Goal: Task Accomplishment & Management: Use online tool/utility

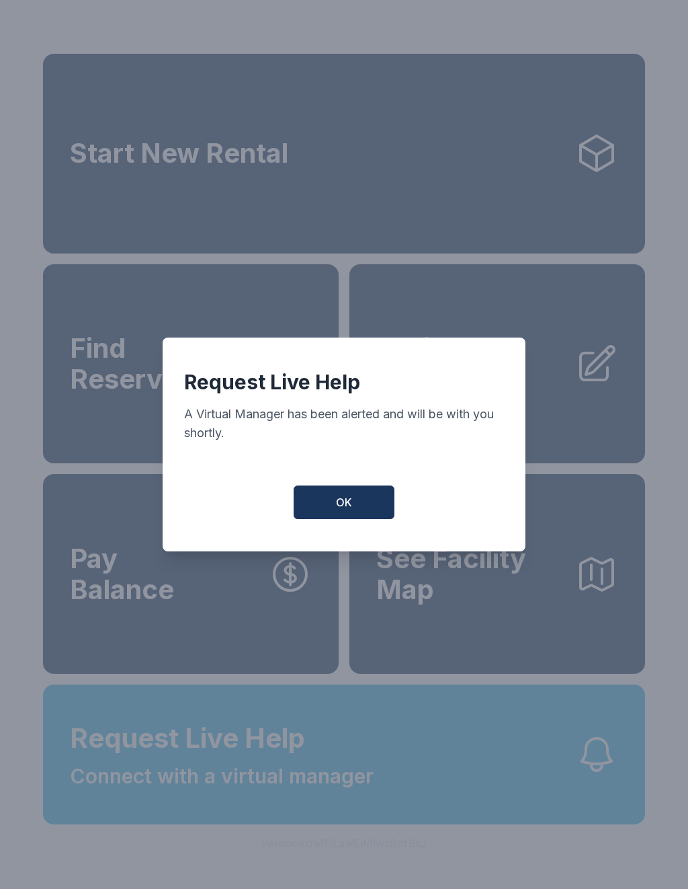
click at [352, 518] on button "OK" at bounding box center [344, 502] width 101 height 34
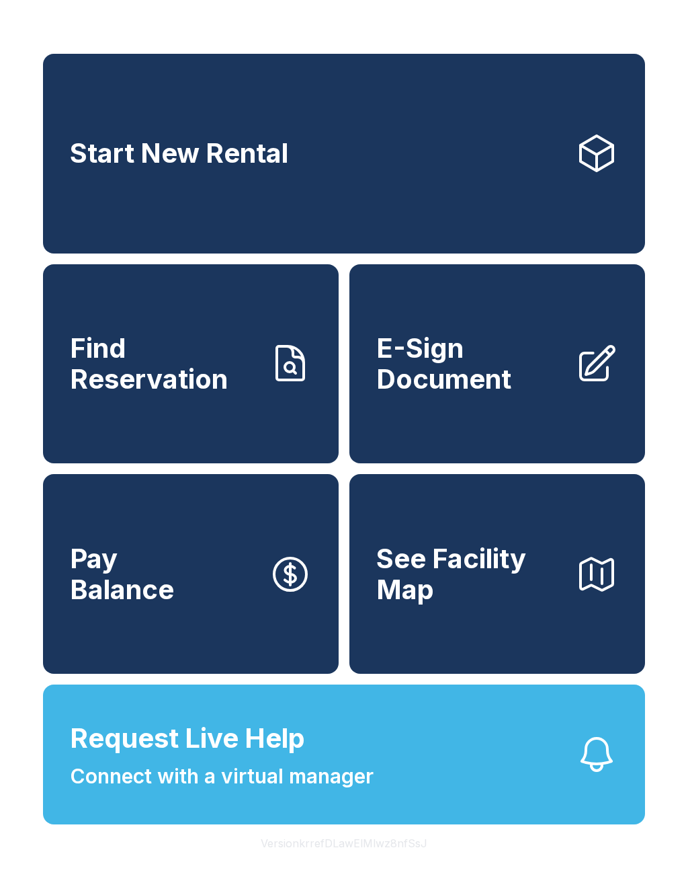
click at [271, 758] on span "Request Live Help" at bounding box center [187, 738] width 235 height 40
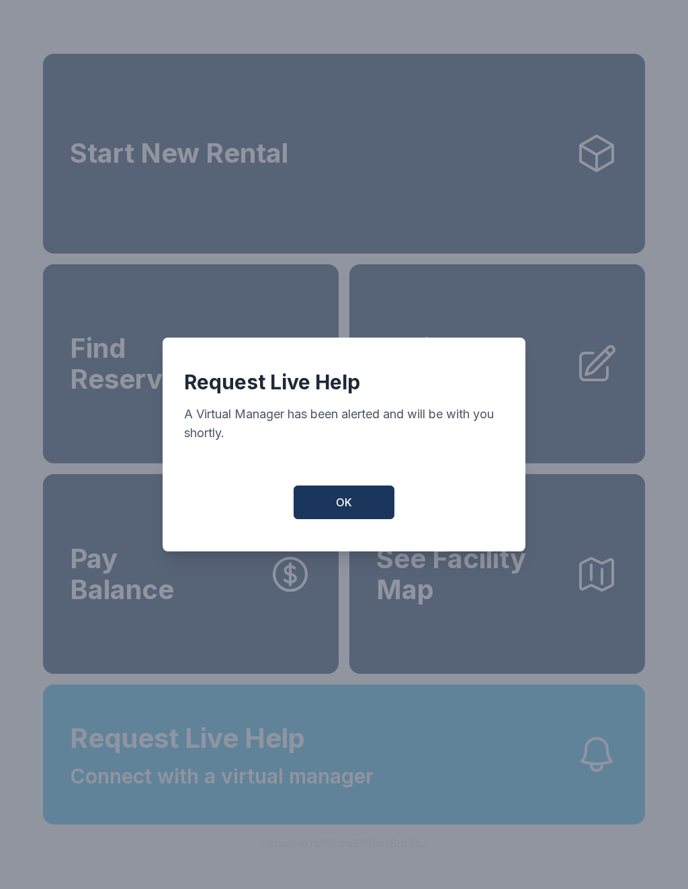
click at [348, 493] on button "OK" at bounding box center [344, 502] width 101 height 34
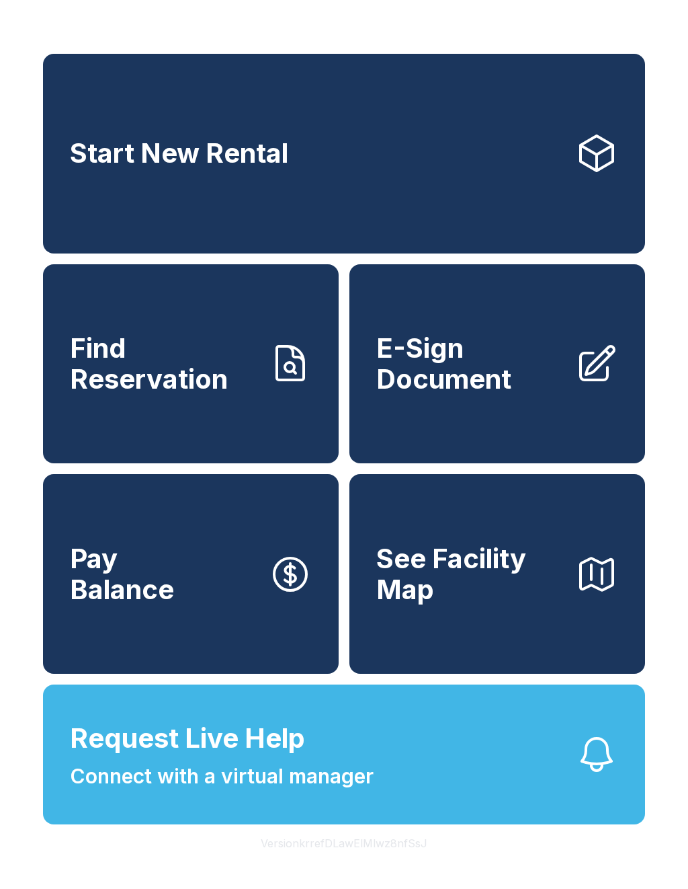
click at [493, 394] on span "E-Sign Document" at bounding box center [470, 363] width 188 height 61
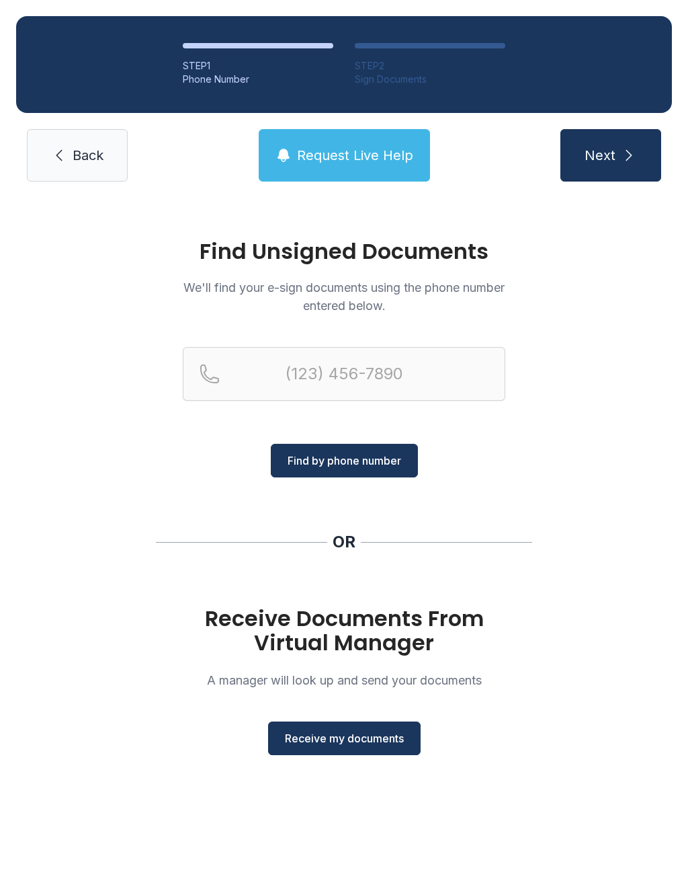
click at [93, 155] on span "Back" at bounding box center [88, 155] width 31 height 19
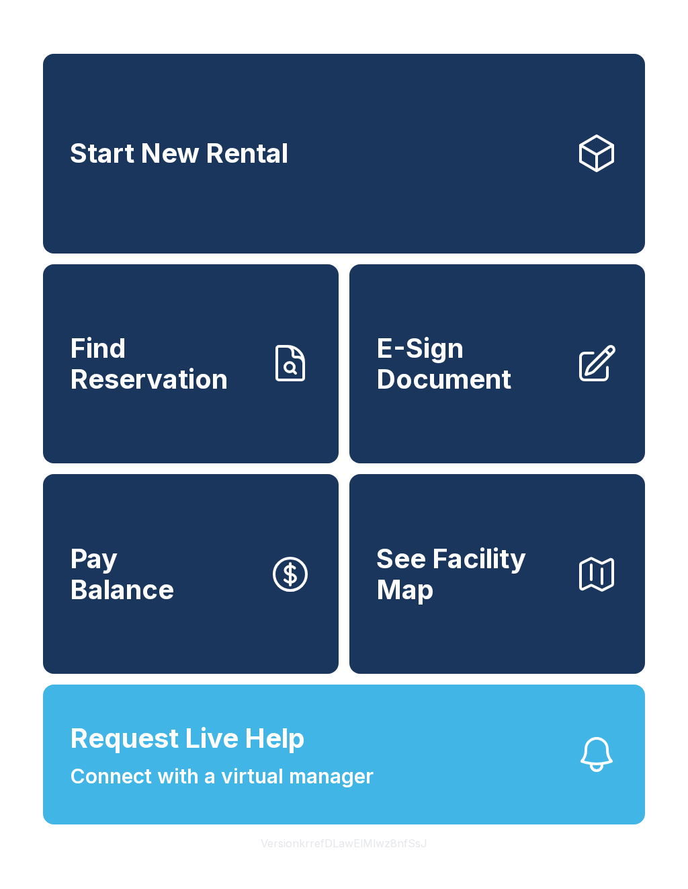
click at [458, 394] on span "E-Sign Document" at bounding box center [470, 363] width 188 height 61
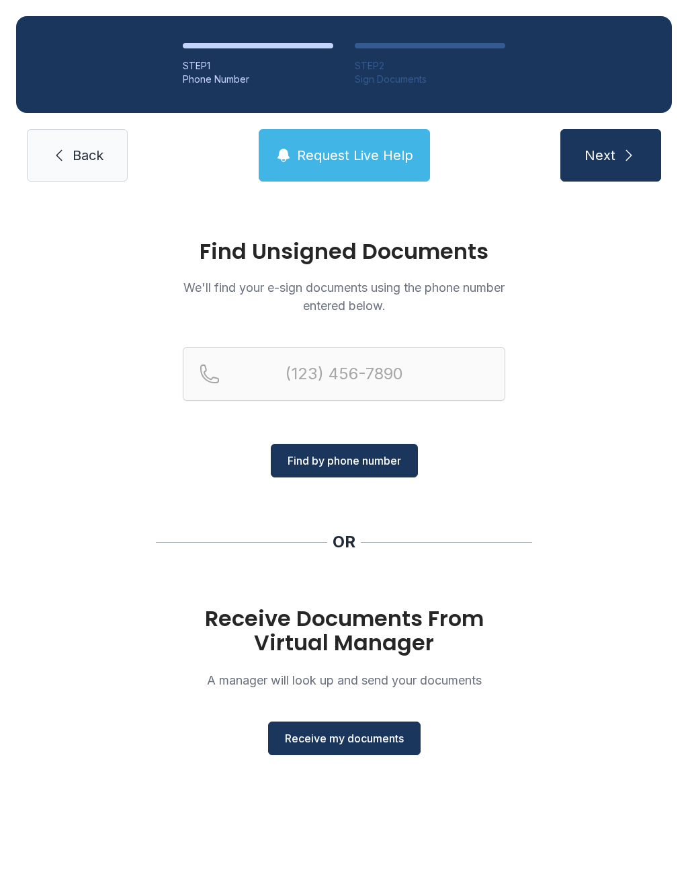
click at [373, 739] on span "Receive my documents" at bounding box center [344, 738] width 119 height 16
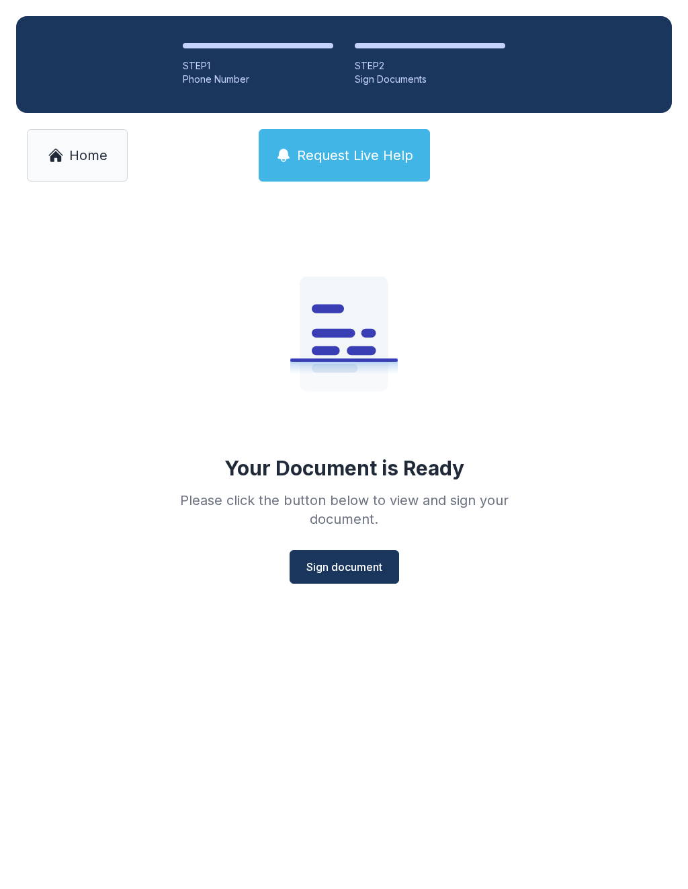
click at [352, 560] on span "Sign document" at bounding box center [345, 567] width 76 height 16
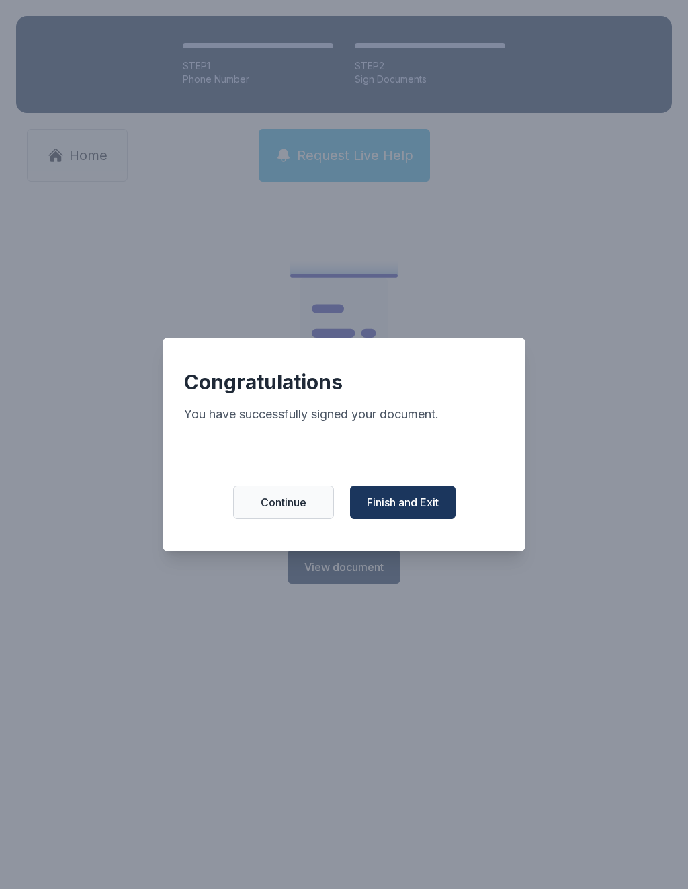
click at [423, 510] on span "Finish and Exit" at bounding box center [403, 502] width 72 height 16
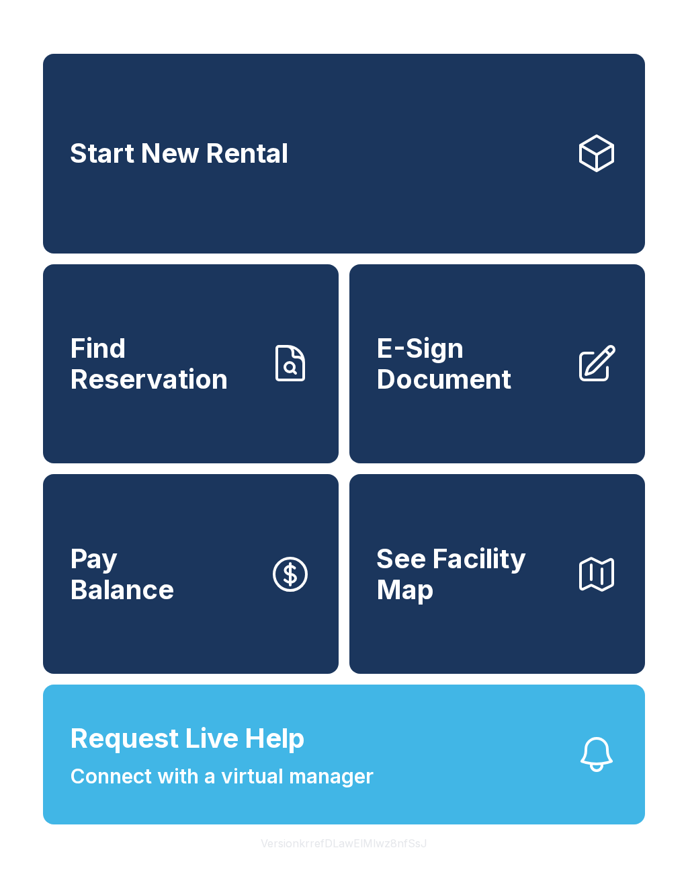
click at [471, 374] on span "E-Sign Document" at bounding box center [470, 363] width 188 height 61
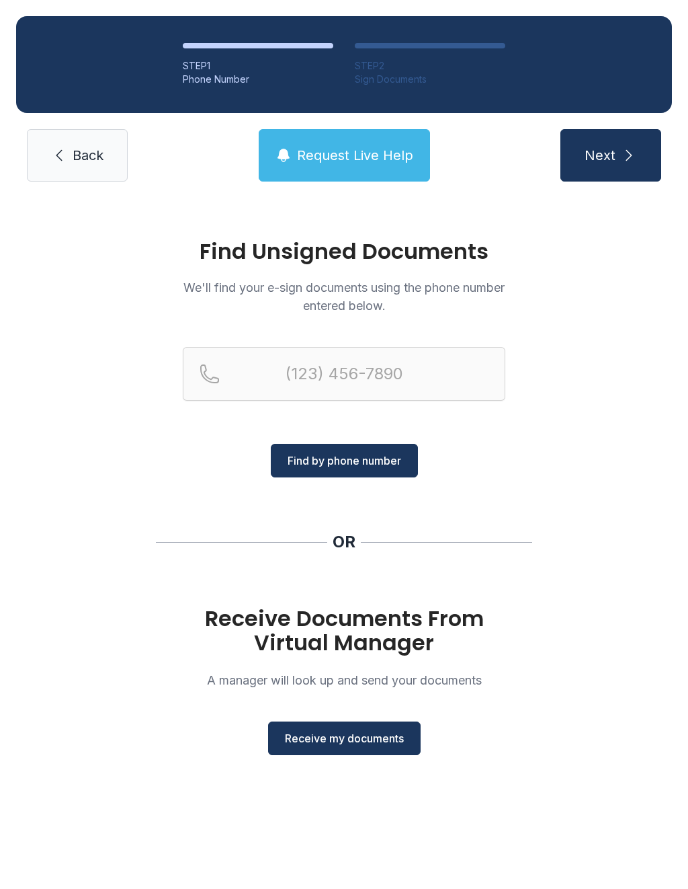
click at [385, 738] on span "Receive my documents" at bounding box center [344, 738] width 119 height 16
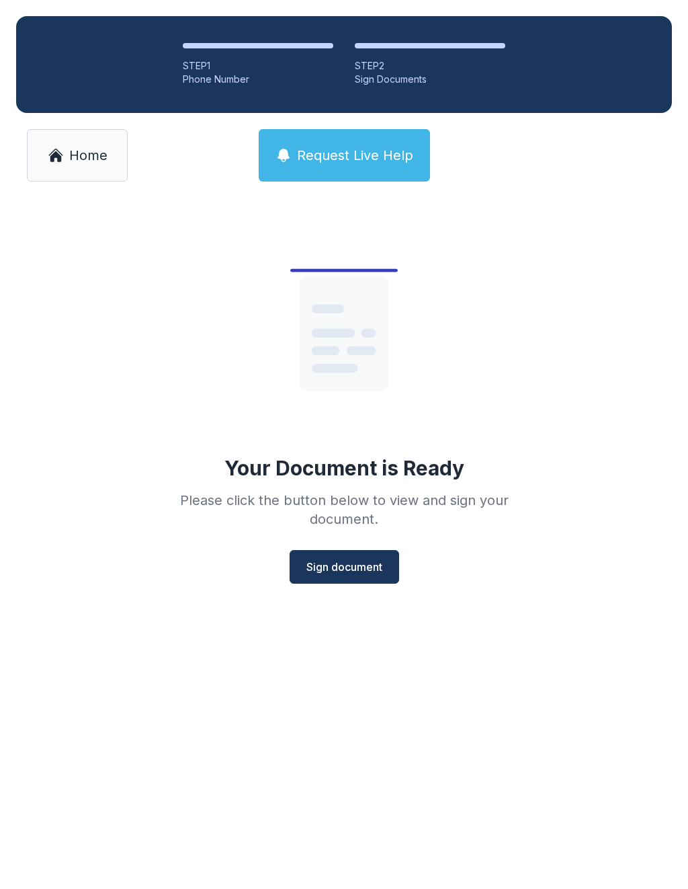
click at [367, 564] on span "Sign document" at bounding box center [345, 567] width 76 height 16
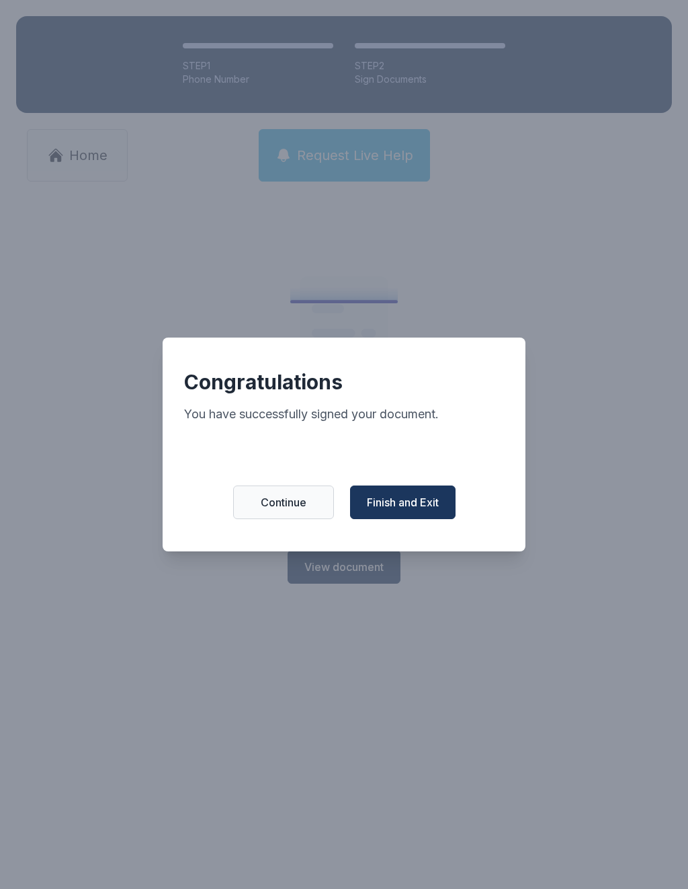
click at [411, 504] on span "Finish and Exit" at bounding box center [403, 502] width 72 height 16
